Goal: Information Seeking & Learning: Learn about a topic

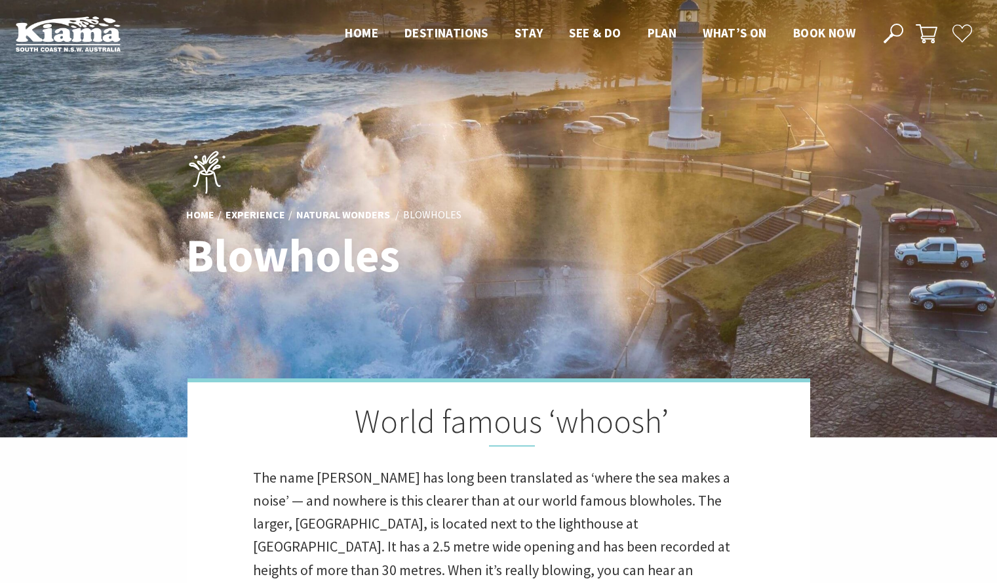
scroll to position [464, 1014]
click at [722, 166] on div "Home Experience Natural Wonders Blowholes Blowholes" at bounding box center [499, 218] width 636 height 165
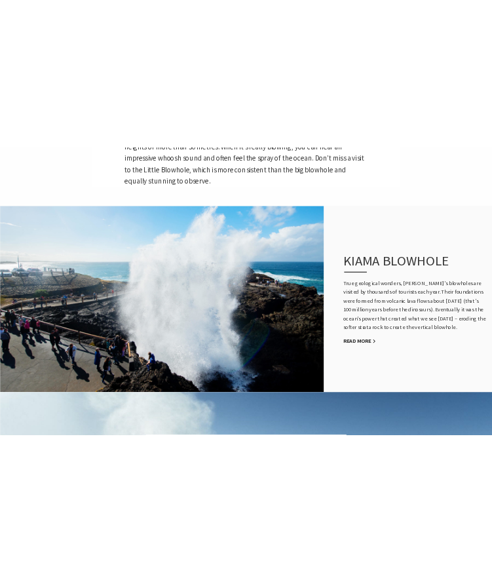
scroll to position [605, 0]
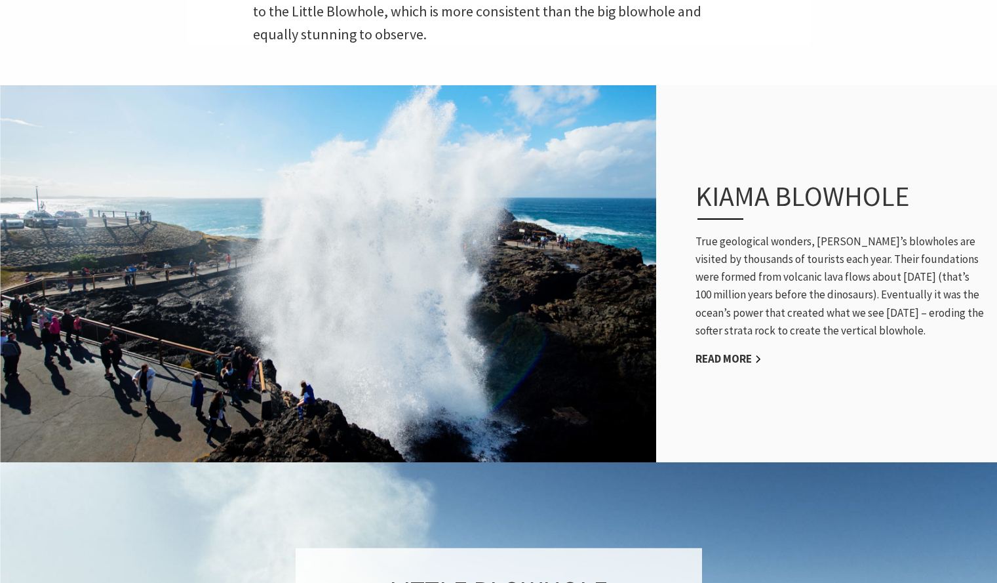
drag, startPoint x: 694, startPoint y: 204, endPoint x: 1007, endPoint y: 307, distance: 328.7
copy p "True geological wonders, Kiama’s blowholes are visited by thousands of tourists…"
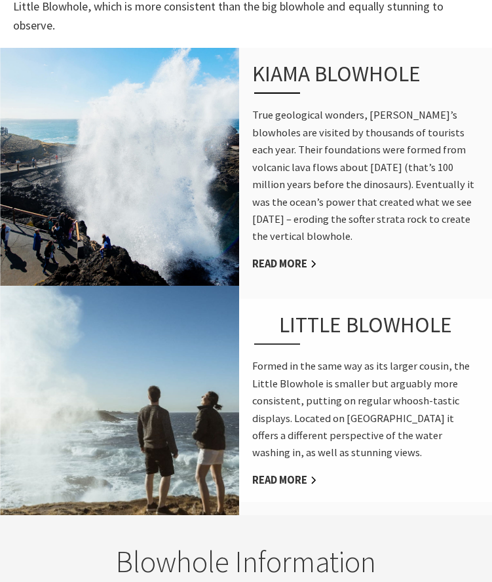
scroll to position [448, 509]
click at [263, 257] on link "Read More" at bounding box center [284, 264] width 65 height 14
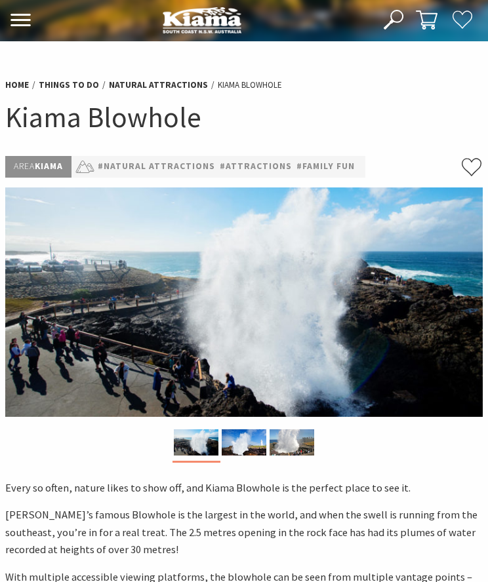
click at [483, 91] on div "Home Things To Do Natural Attractions Kiama Blowhole Kiama Blowhole" at bounding box center [244, 113] width 488 height 87
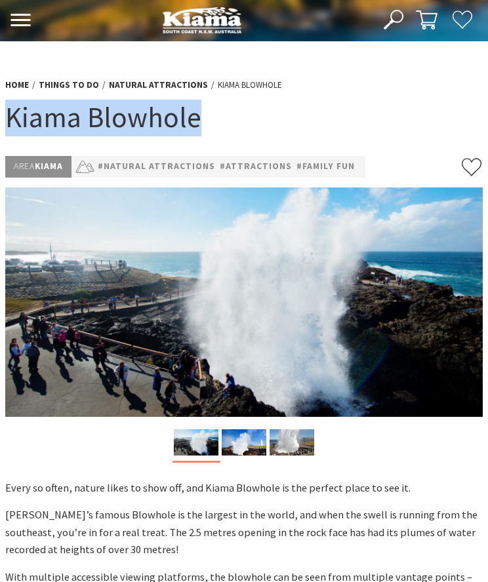
drag, startPoint x: 464, startPoint y: 92, endPoint x: 452, endPoint y: 139, distance: 47.9
click at [452, 139] on div "Home Things To Do Natural Attractions Kiama Blowhole Kiama Blowhole" at bounding box center [244, 113] width 488 height 87
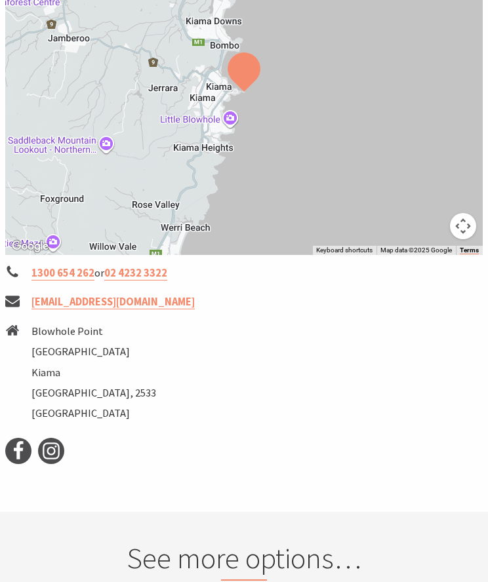
scroll to position [1011, 0]
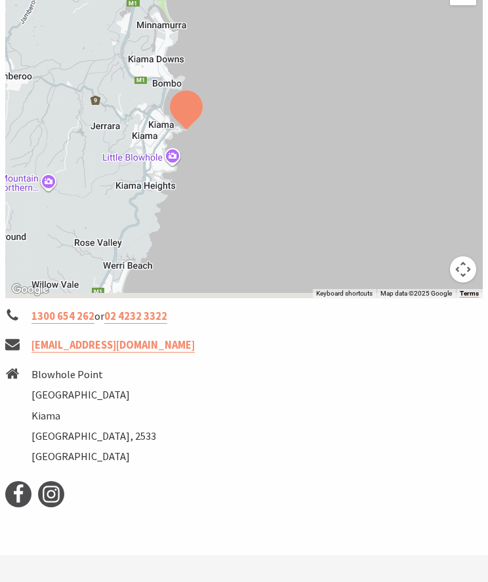
drag, startPoint x: 235, startPoint y: 220, endPoint x: 174, endPoint y: 219, distance: 61.0
click at [174, 219] on div at bounding box center [243, 135] width 477 height 326
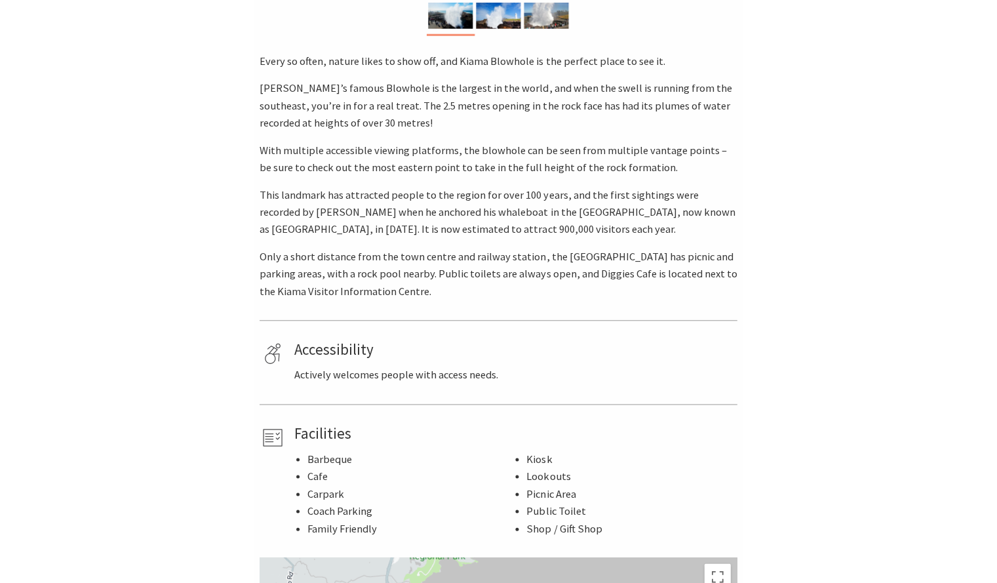
scroll to position [0, 0]
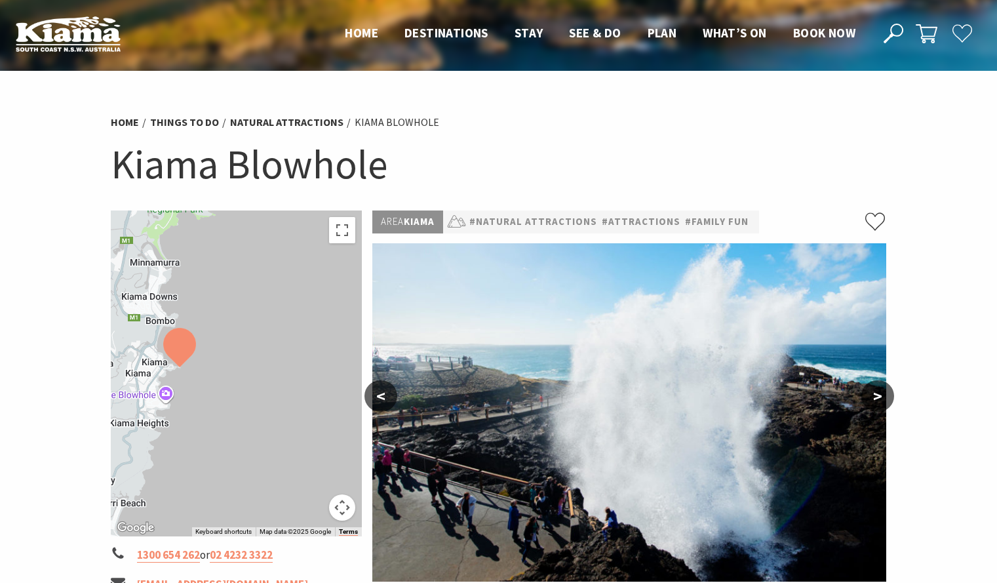
drag, startPoint x: 997, startPoint y: 244, endPoint x: 997, endPoint y: 271, distance: 27.5
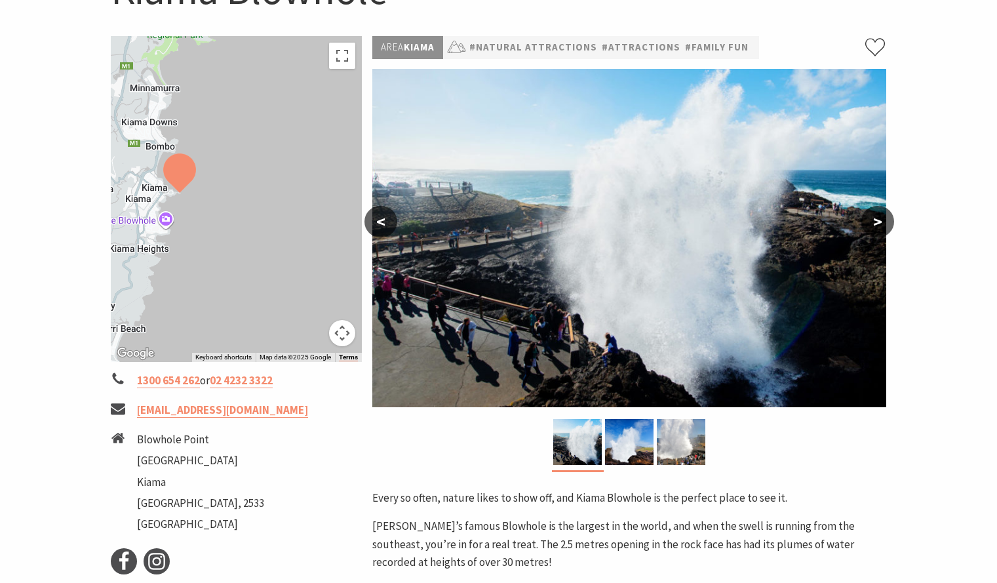
scroll to position [22, 0]
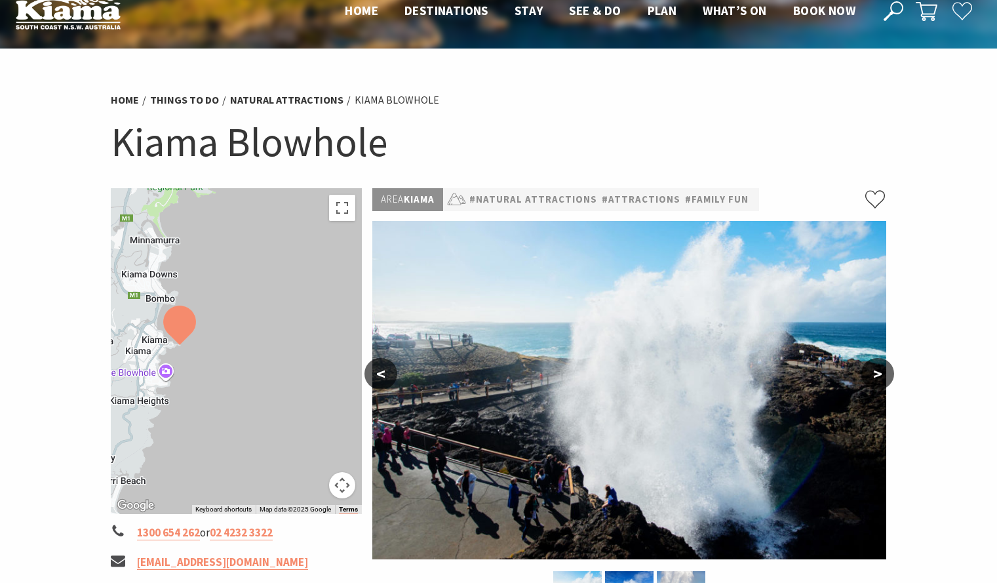
drag, startPoint x: 78, startPoint y: 100, endPoint x: 84, endPoint y: 113, distance: 14.4
